Goal: Find specific page/section: Find specific page/section

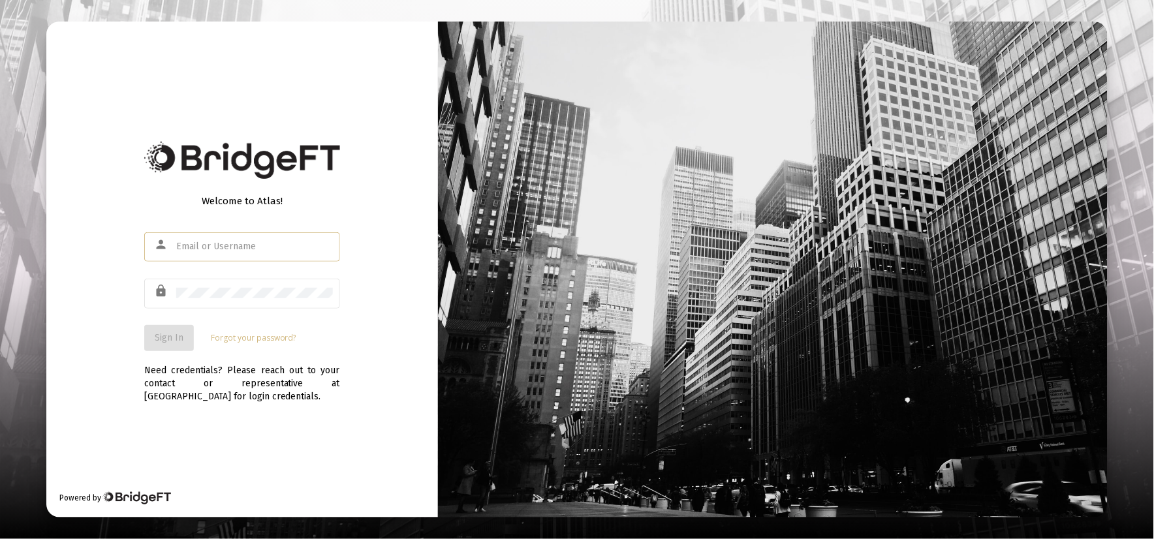
click at [266, 264] on div "person" at bounding box center [242, 253] width 196 height 42
click at [264, 244] on input "text" at bounding box center [254, 246] width 157 height 10
click at [258, 238] on div at bounding box center [254, 246] width 157 height 32
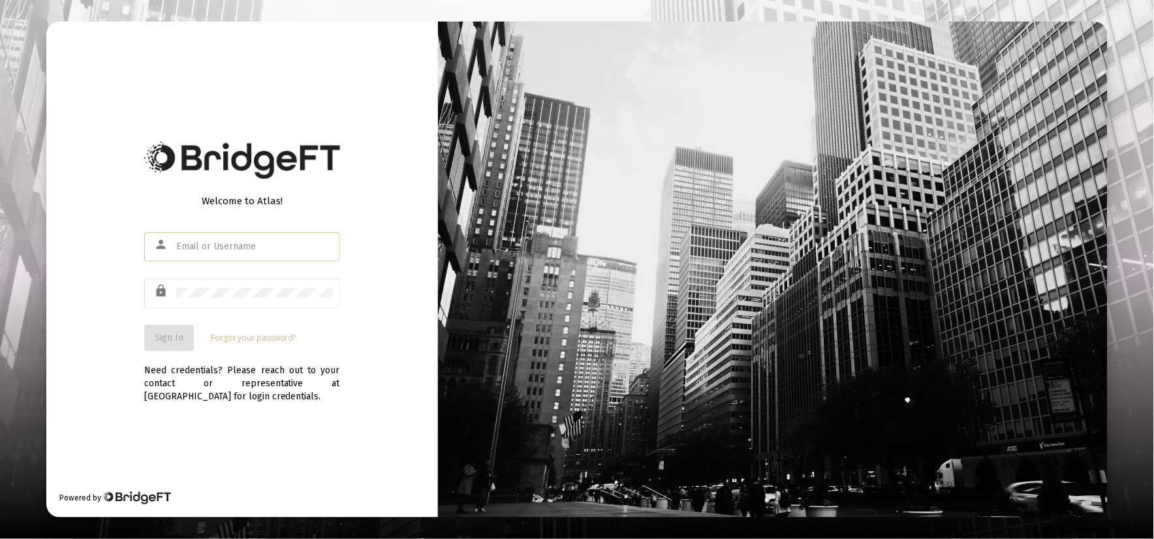
click at [256, 250] on input "text" at bounding box center [254, 246] width 157 height 10
type input "[PERSON_NAME][EMAIL_ADDRESS][DOMAIN_NAME]"
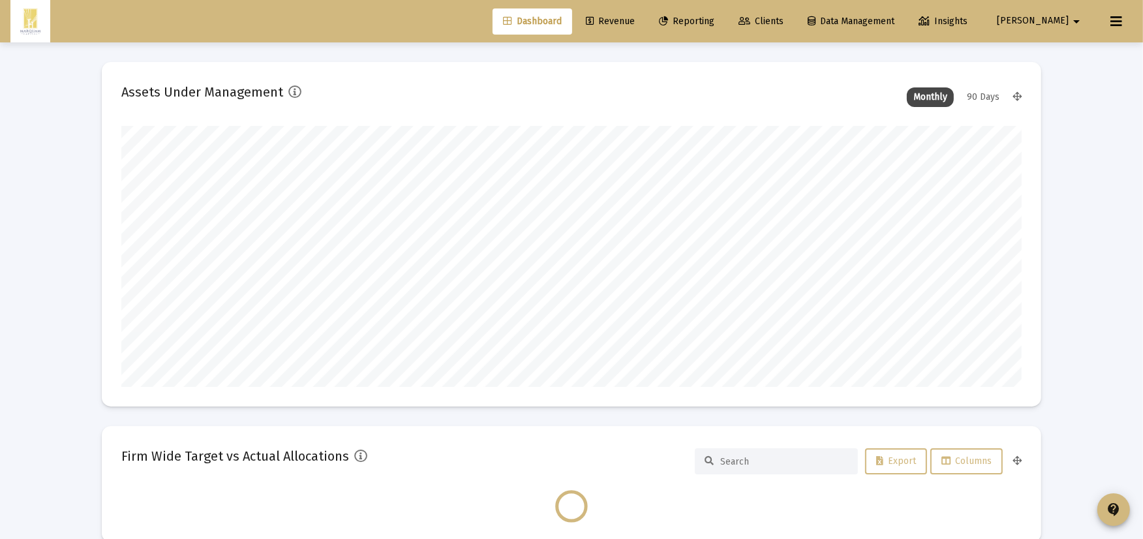
scroll to position [261, 901]
click at [635, 21] on span "Revenue" at bounding box center [610, 21] width 49 height 11
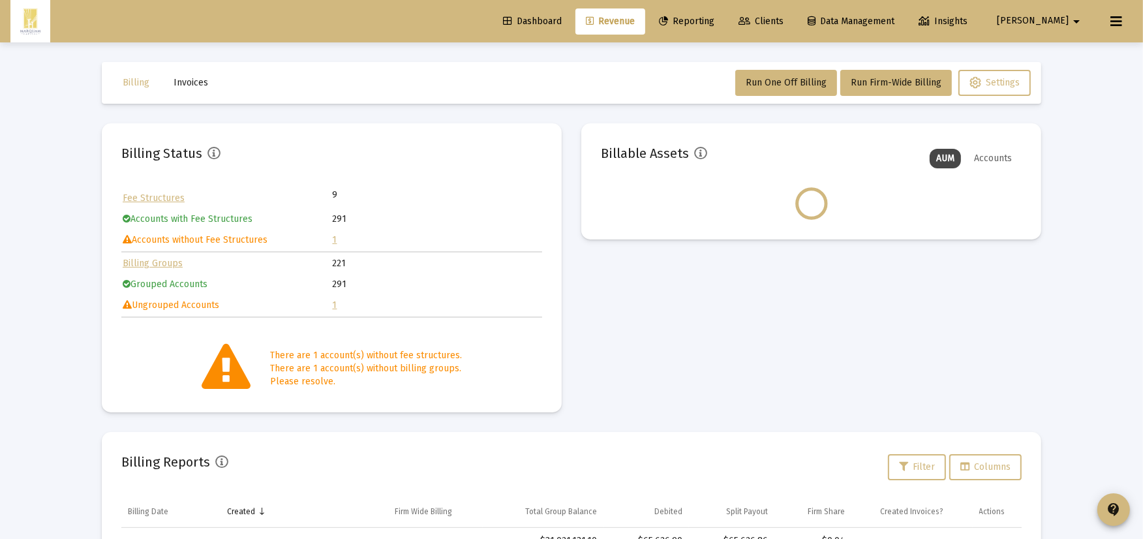
click at [331, 240] on td "Accounts without Fee Structures" at bounding box center [227, 240] width 209 height 20
click at [334, 238] on link "1" at bounding box center [335, 239] width 5 height 11
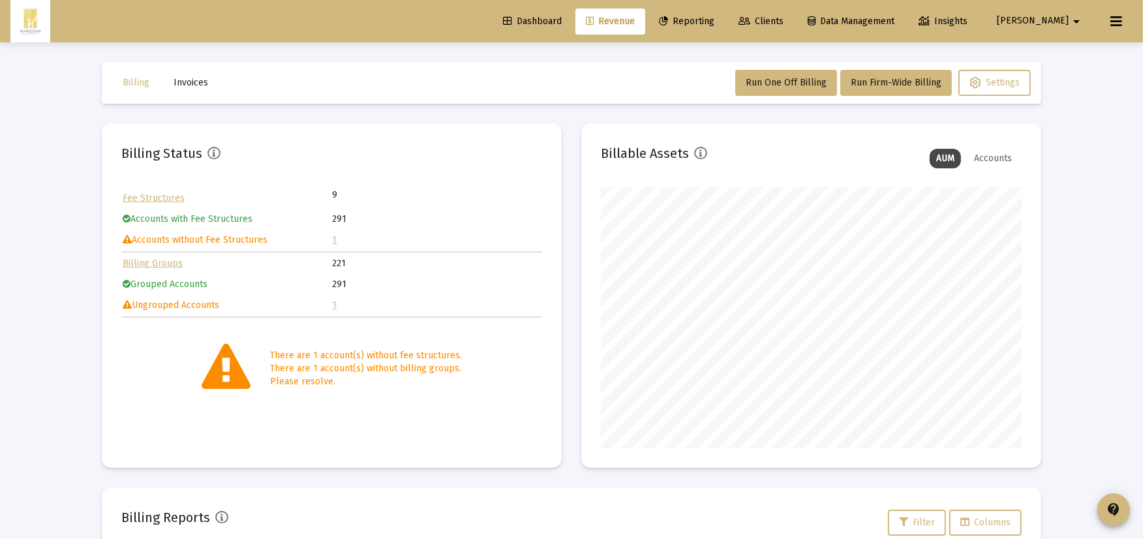
click at [189, 81] on span "Invoices" at bounding box center [191, 82] width 35 height 11
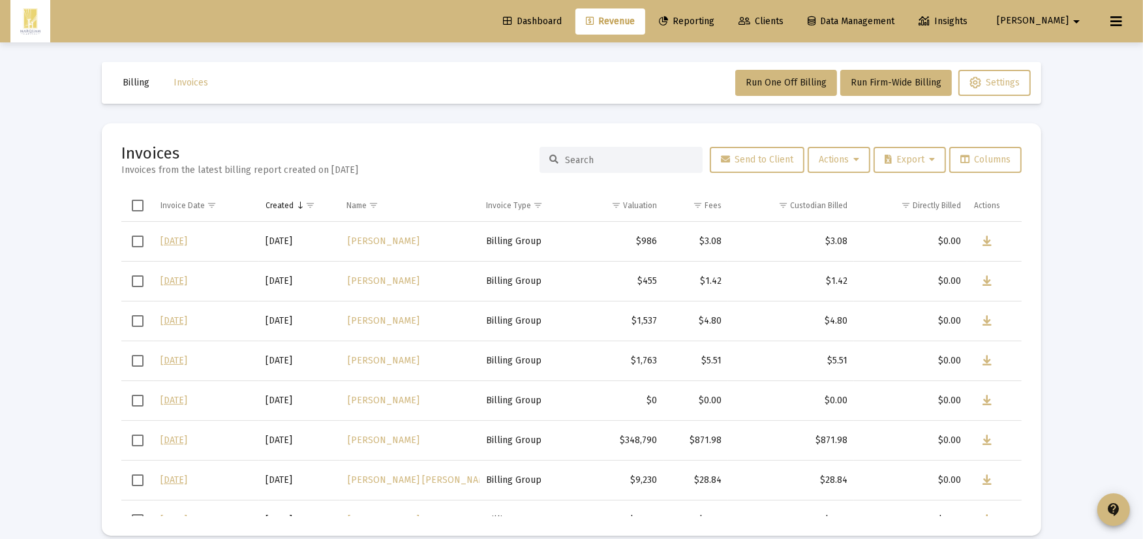
click at [579, 157] on input at bounding box center [629, 160] width 128 height 11
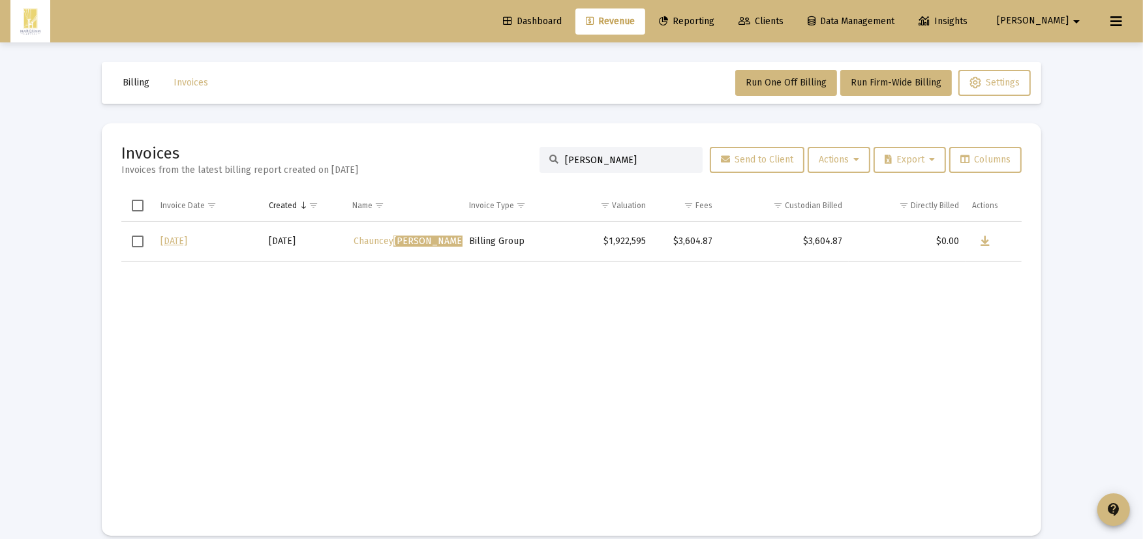
type input "[PERSON_NAME]"
click at [598, 153] on div "[PERSON_NAME]" at bounding box center [621, 160] width 163 height 26
click at [377, 236] on span "[PERSON_NAME]" at bounding box center [410, 241] width 112 height 11
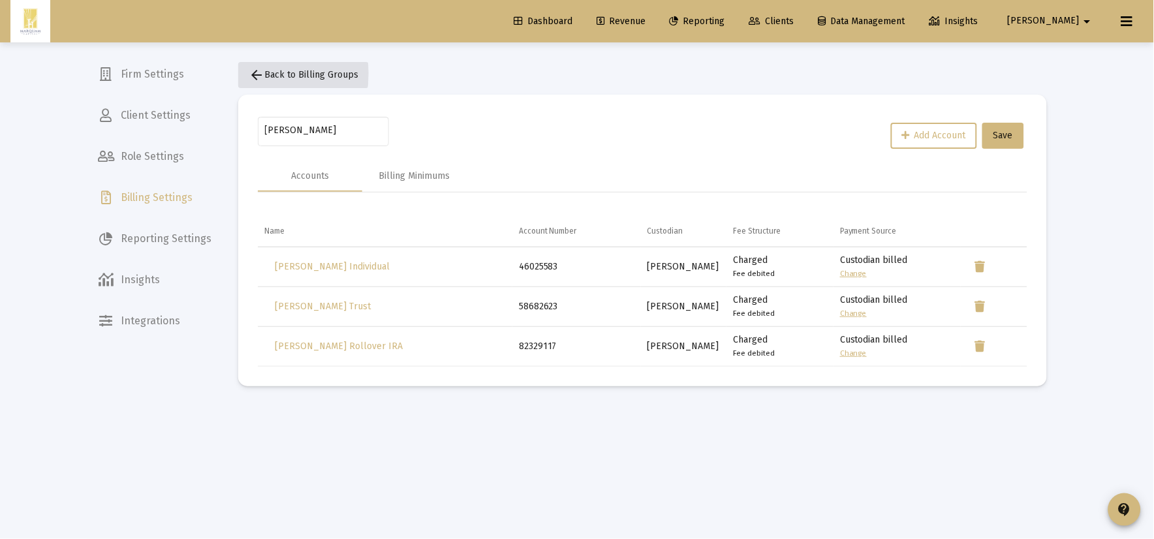
click at [255, 73] on mat-icon "arrow_back" at bounding box center [257, 75] width 16 height 16
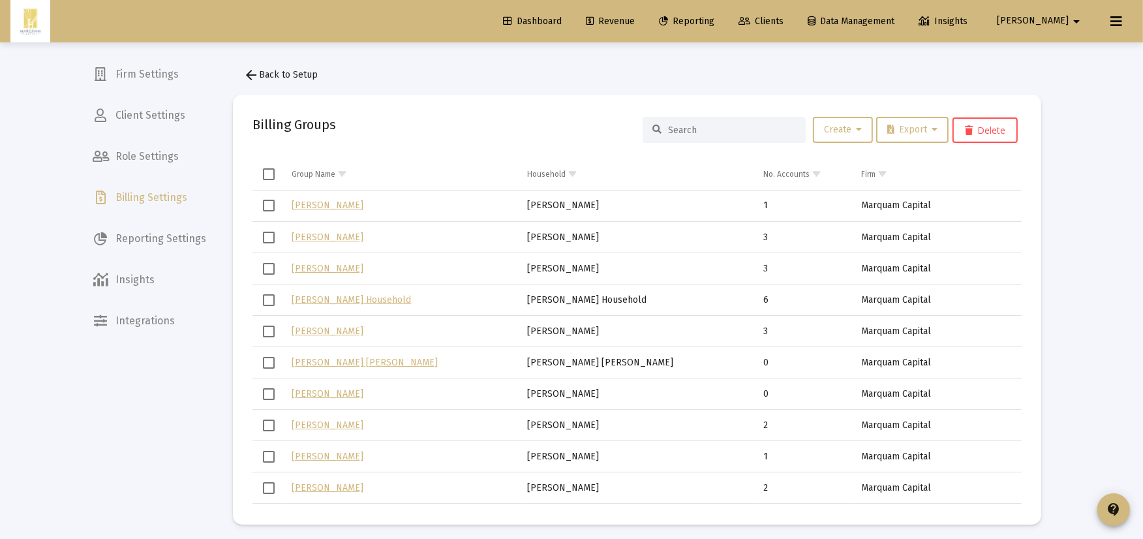
click at [687, 27] on div "Dashboard Revenue Reporting Clients Data Management Insights" at bounding box center [737, 21] width 489 height 26
click at [645, 26] on link "Revenue" at bounding box center [611, 21] width 70 height 26
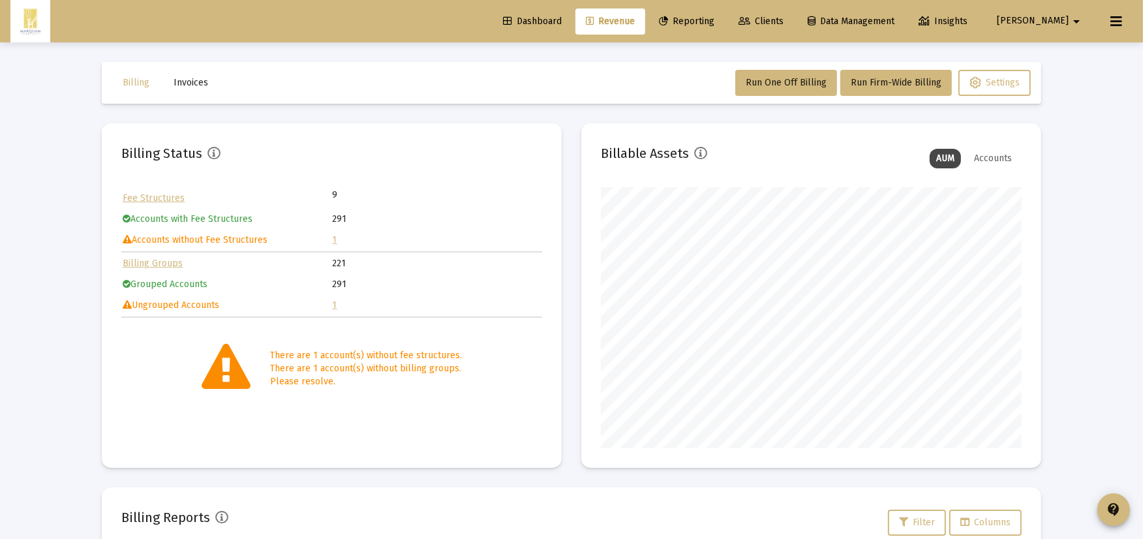
scroll to position [261, 420]
click at [186, 77] on span "Invoices" at bounding box center [191, 82] width 35 height 11
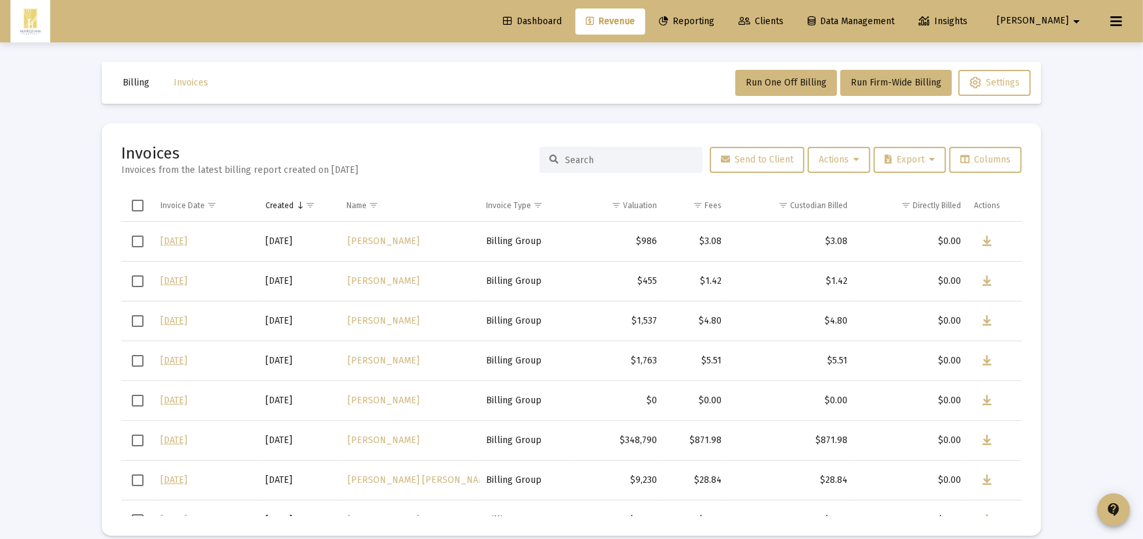
click at [655, 151] on div at bounding box center [621, 160] width 163 height 26
click at [619, 161] on input at bounding box center [629, 160] width 128 height 11
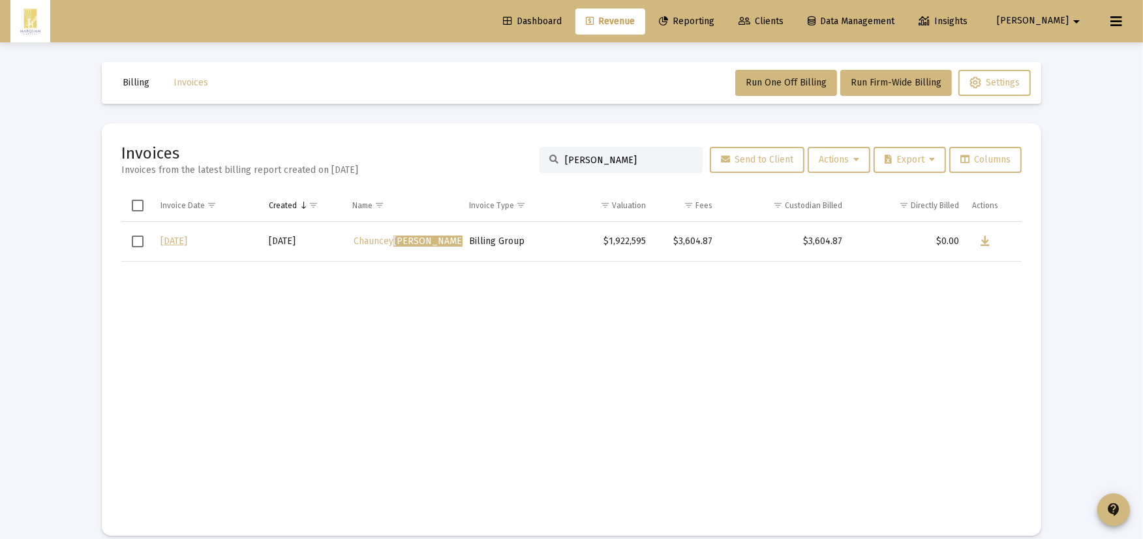
type input "[PERSON_NAME]"
click at [984, 243] on icon "Data grid" at bounding box center [985, 242] width 9 height 16
